Goal: Information Seeking & Learning: Learn about a topic

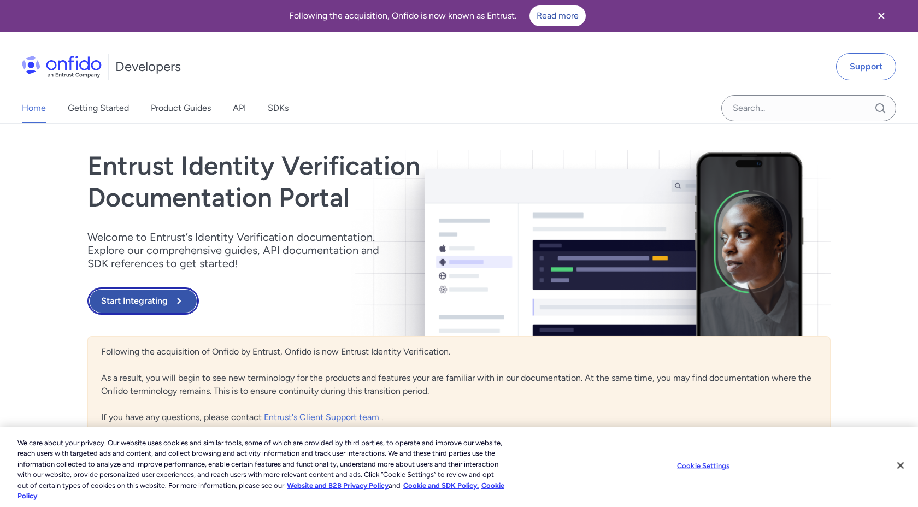
click at [157, 300] on button "Start Integrating" at bounding box center [142, 300] width 111 height 27
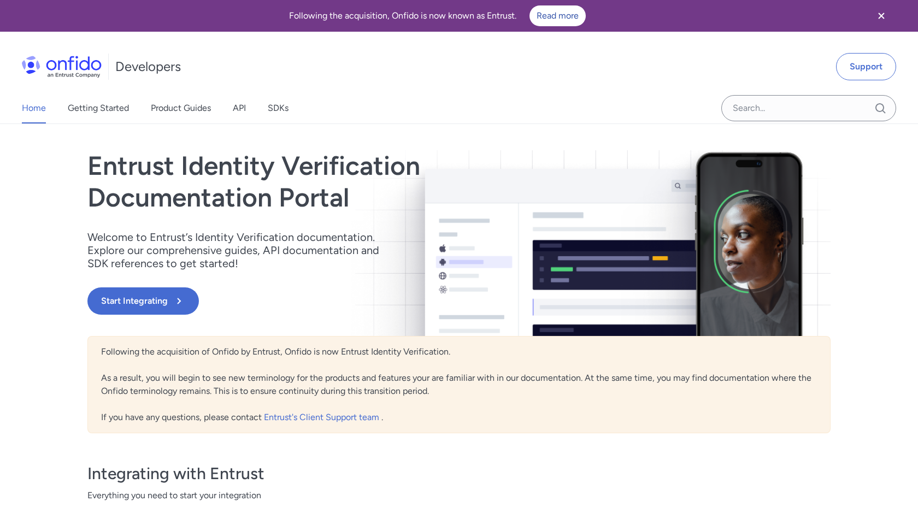
click at [232, 113] on div "Home Getting Started Product Guides API SDKs" at bounding box center [166, 108] width 332 height 31
click at [244, 107] on link "API" at bounding box center [239, 108] width 13 height 31
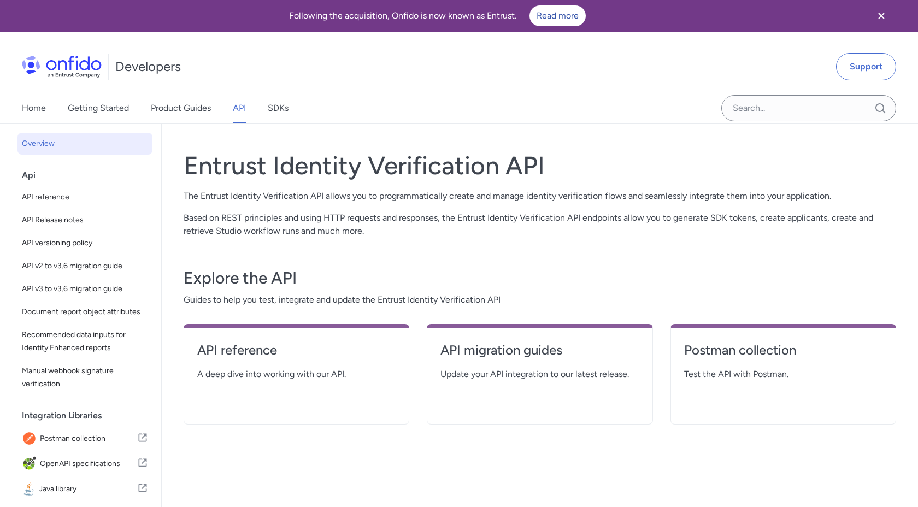
click at [409, 15] on div "Following the acquisition, Onfido is now known as Entrust. Read more" at bounding box center [437, 15] width 848 height 21
copy div "Onfido"
